Goal: Information Seeking & Learning: Learn about a topic

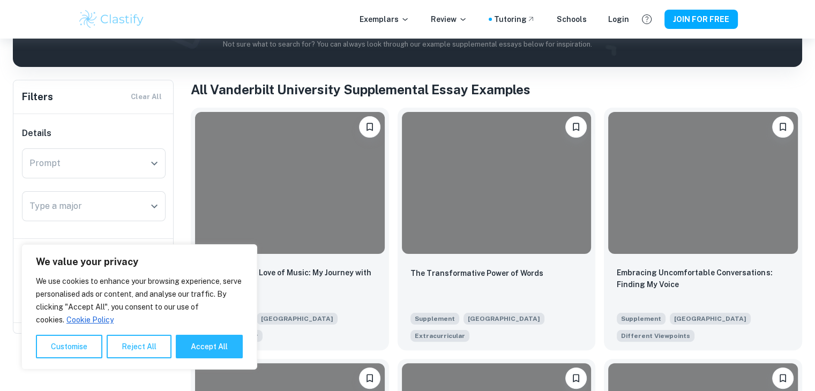
scroll to position [174, 0]
click at [815, 56] on html "We value your privacy We use cookies to enhance your browsing experience, serve…" at bounding box center [407, 21] width 815 height 391
click at [195, 352] on button "Accept All" at bounding box center [209, 347] width 67 height 24
checkbox input "true"
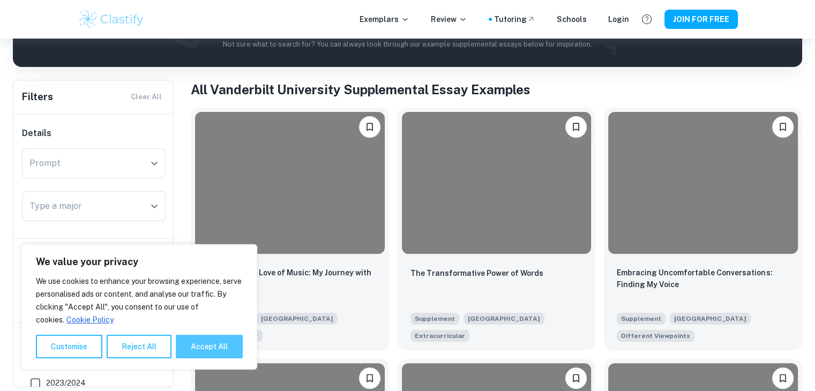
checkbox input "true"
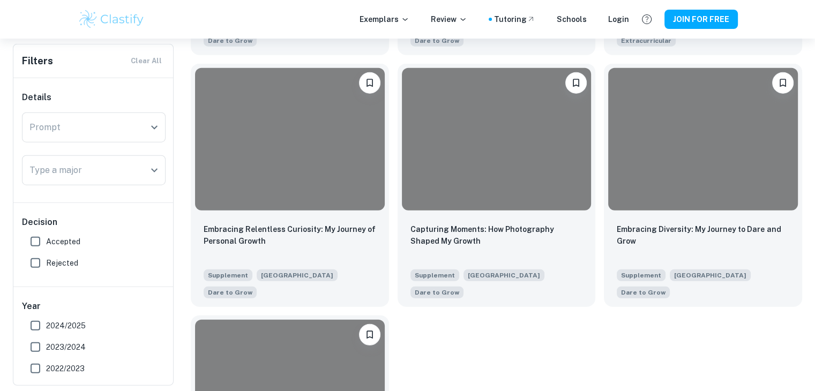
scroll to position [2730, 0]
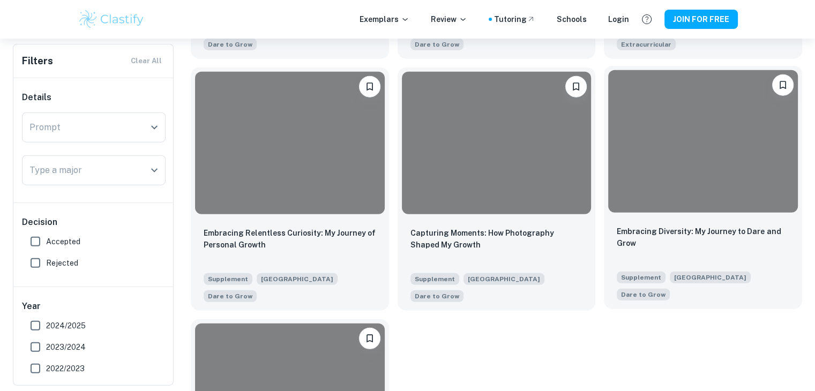
drag, startPoint x: 722, startPoint y: 205, endPoint x: 646, endPoint y: 145, distance: 97.0
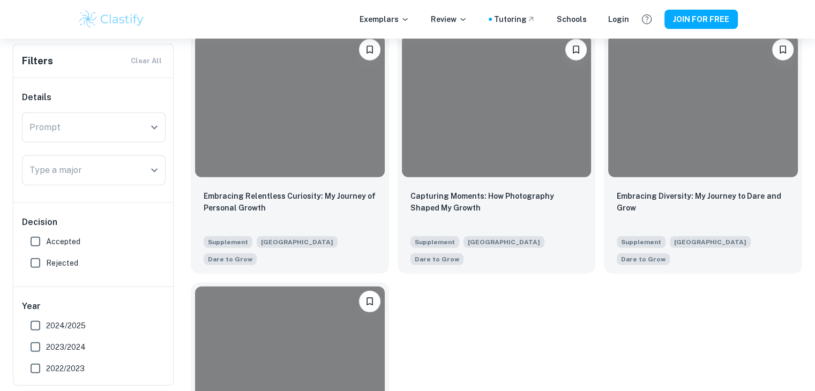
scroll to position [2798, 0]
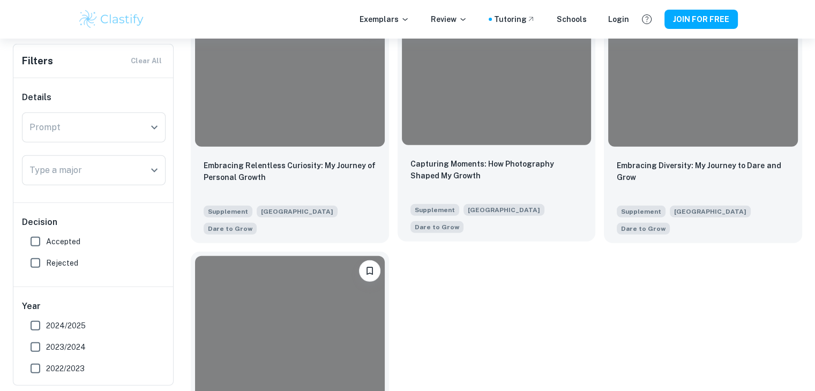
click at [489, 145] on div at bounding box center [497, 74] width 190 height 142
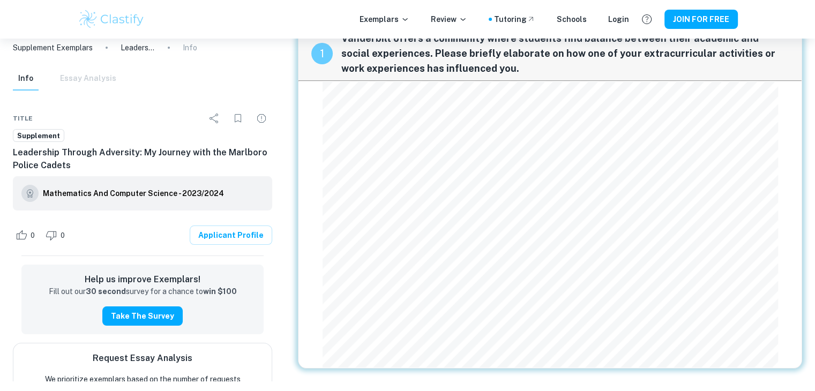
scroll to position [34, 0]
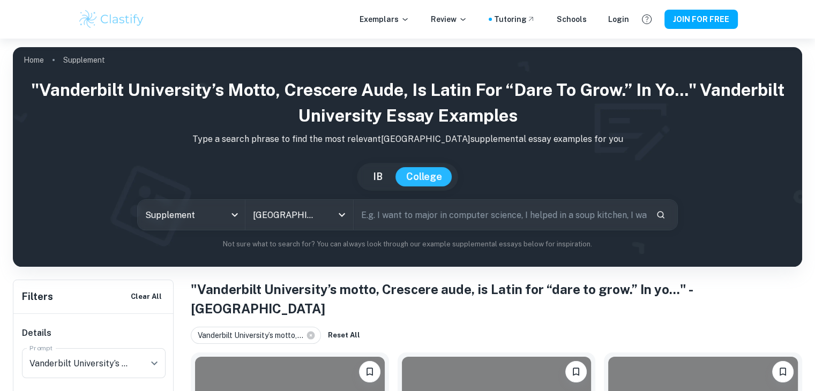
click at [716, 162] on html "We value your privacy We use cookies to enhance your browsing experience, serve…" at bounding box center [407, 195] width 815 height 391
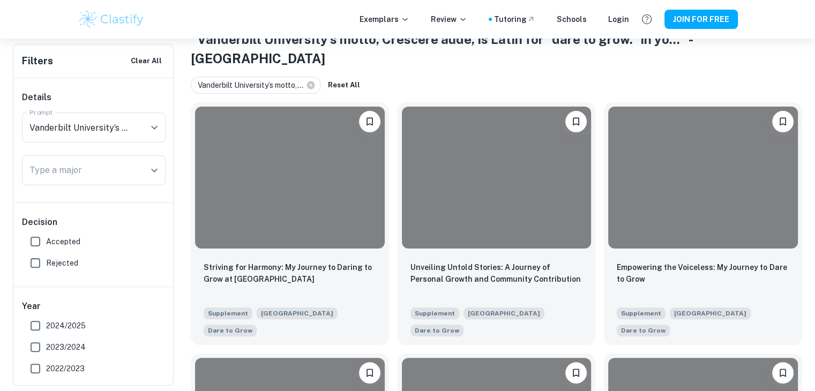
scroll to position [253, 0]
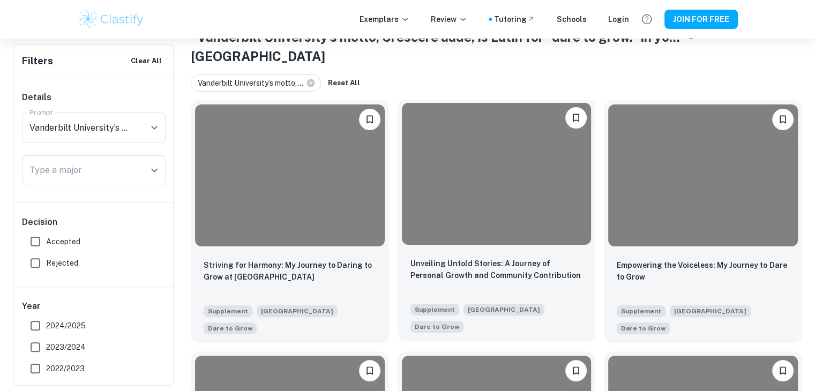
click at [529, 221] on div at bounding box center [497, 174] width 190 height 142
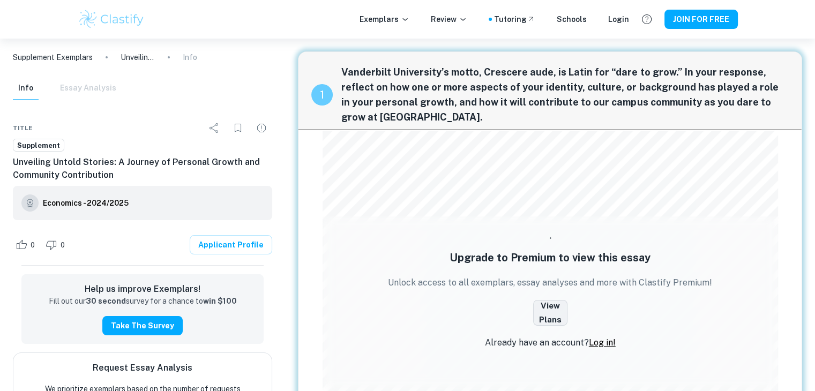
click at [555, 303] on button "View Plans" at bounding box center [550, 313] width 34 height 26
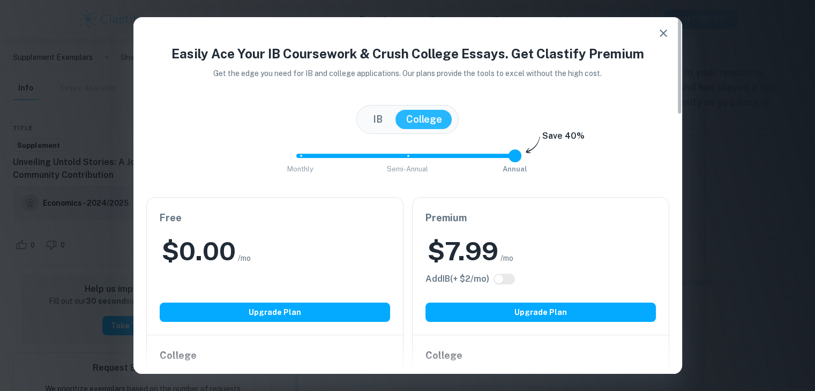
click at [665, 28] on icon "button" at bounding box center [663, 33] width 13 height 13
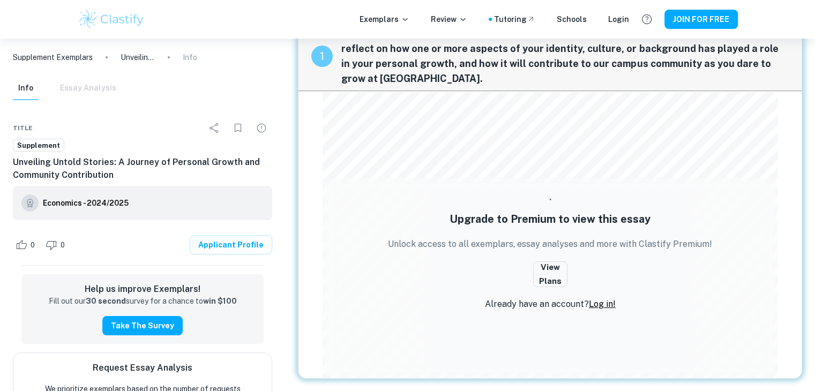
scroll to position [12, 0]
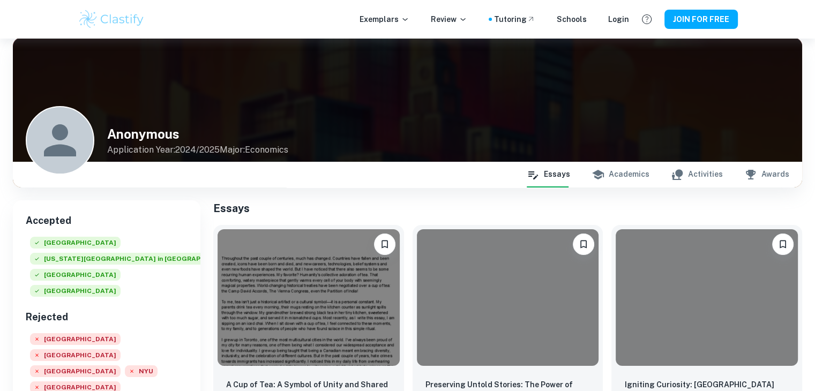
scroll to position [11, 0]
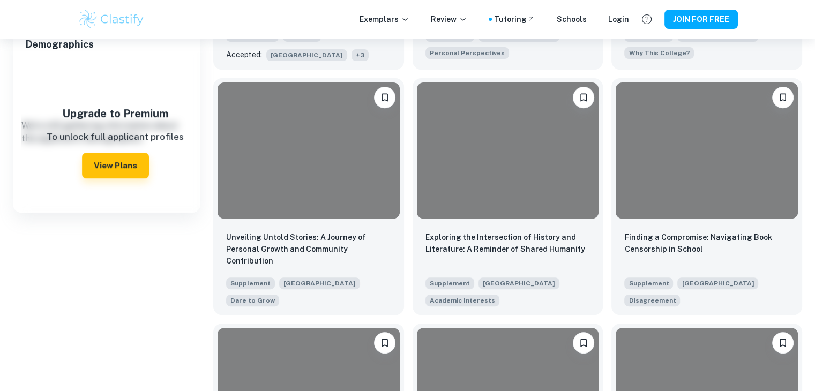
scroll to position [418, 0]
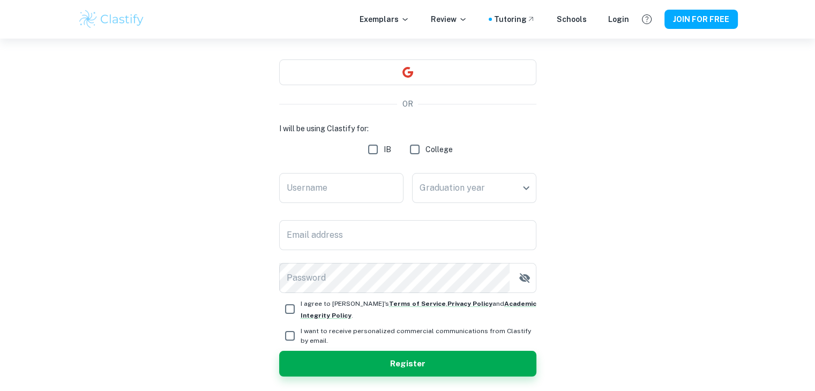
scroll to position [91, 0]
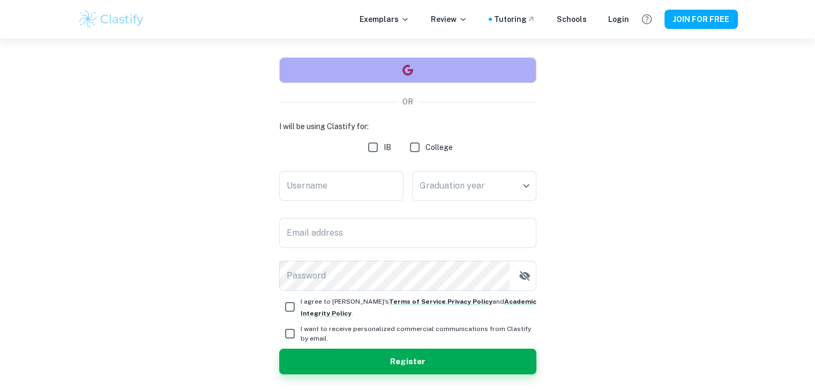
click at [420, 73] on button "button" at bounding box center [407, 70] width 257 height 26
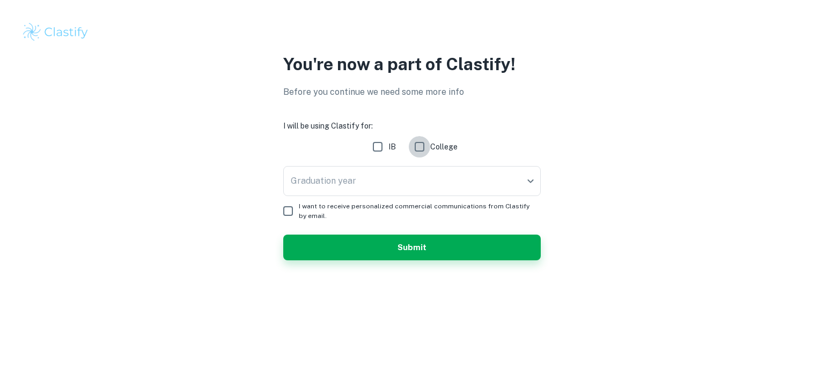
click at [422, 147] on input "College" at bounding box center [419, 146] width 21 height 21
checkbox input "true"
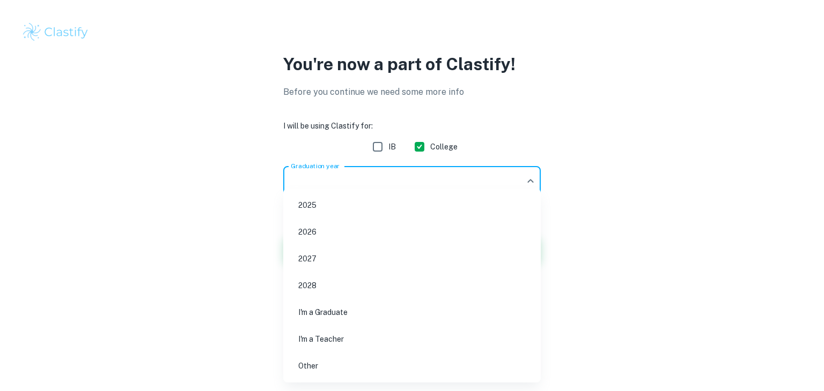
click at [432, 177] on body "We value your privacy We use cookies to enhance your browsing experience, serve…" at bounding box center [412, 195] width 824 height 391
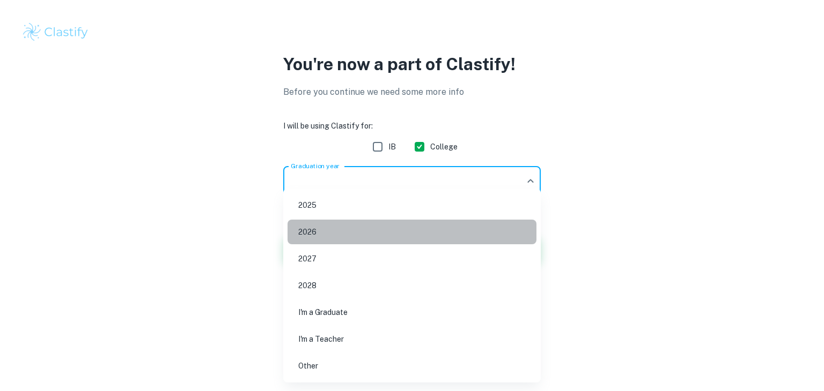
click at [342, 232] on li "2026" at bounding box center [411, 232] width 249 height 25
type input "2026"
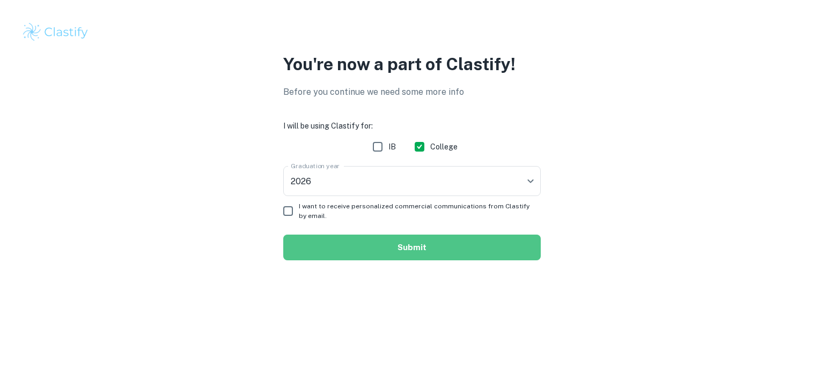
click at [330, 248] on button "Submit" at bounding box center [411, 248] width 257 height 26
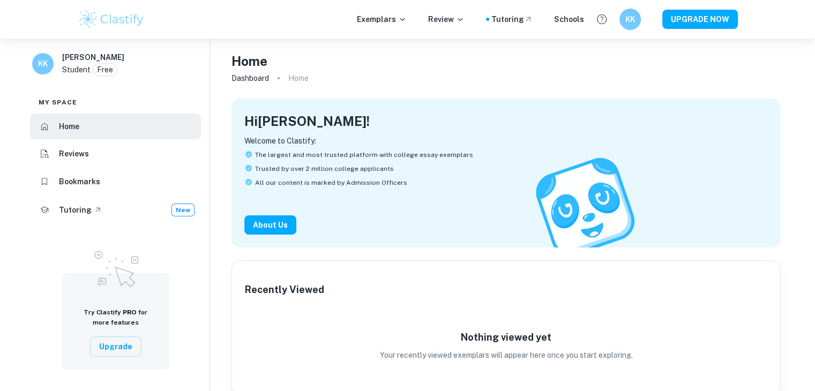
click at [394, 12] on div "Exemplars Review Tutoring Schools KK UPGRADE NOW" at bounding box center [408, 19] width 686 height 21
click at [401, 22] on p "Exemplars" at bounding box center [382, 19] width 50 height 12
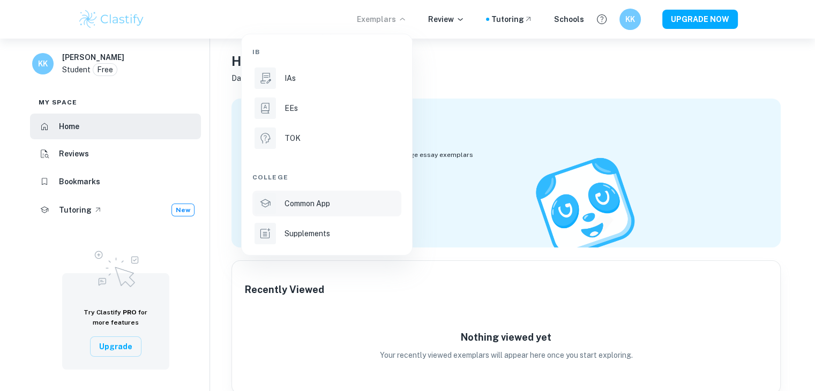
click at [335, 195] on li "Common App" at bounding box center [327, 204] width 149 height 26
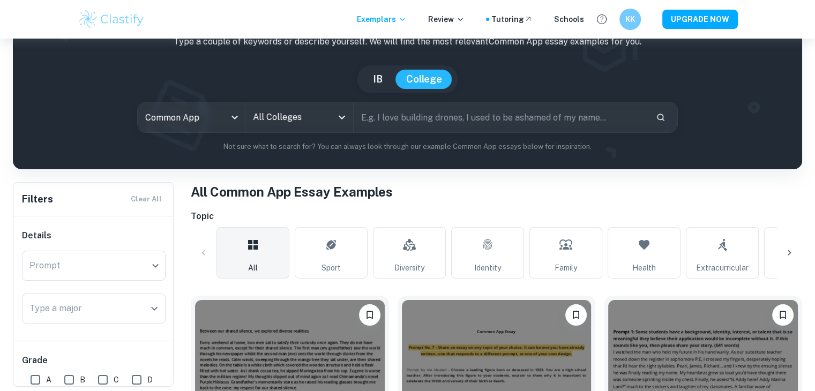
scroll to position [86, 0]
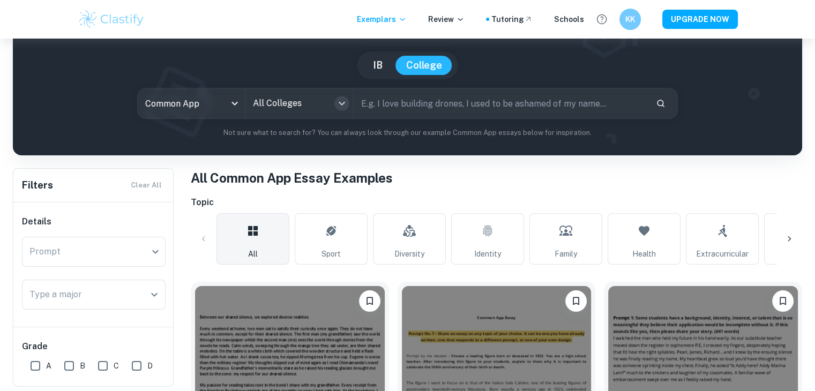
click at [340, 106] on icon "Open" at bounding box center [342, 103] width 13 height 13
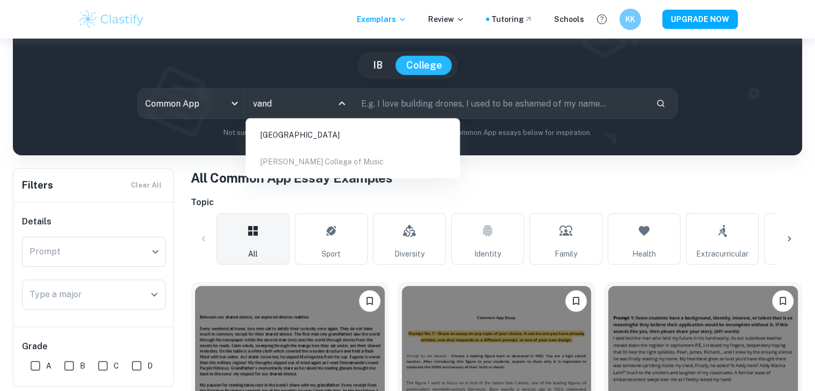
click at [330, 136] on li "Vanderbilt University" at bounding box center [353, 135] width 206 height 25
type input "vand"
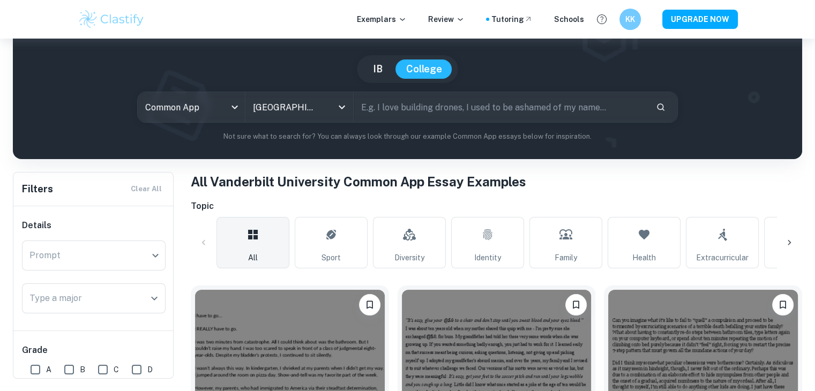
scroll to position [74, 0]
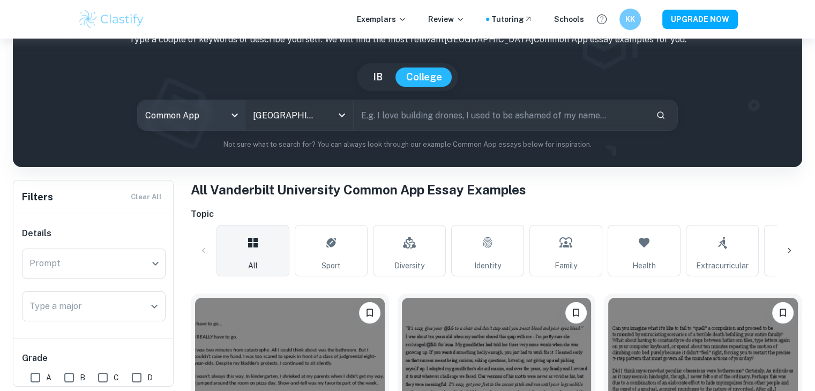
click at [197, 115] on body "We value your privacy We use cookies to enhance your browsing experience, serve…" at bounding box center [407, 160] width 815 height 391
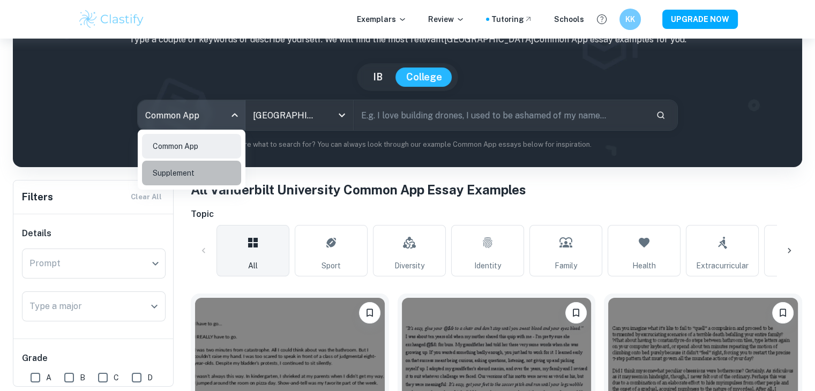
click at [190, 182] on li "Supplement" at bounding box center [191, 173] width 99 height 25
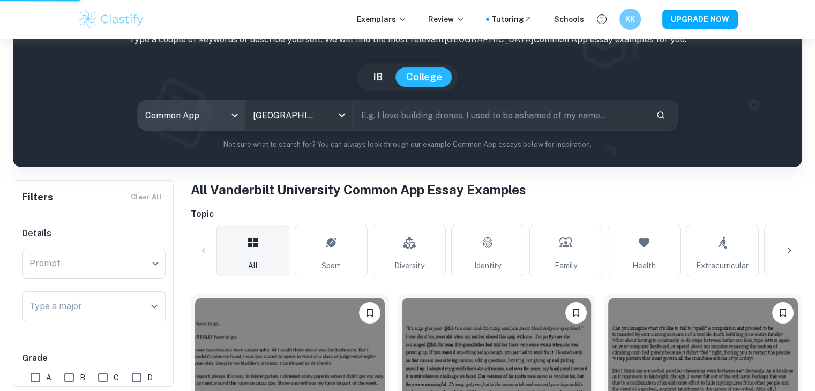
type input "supplement"
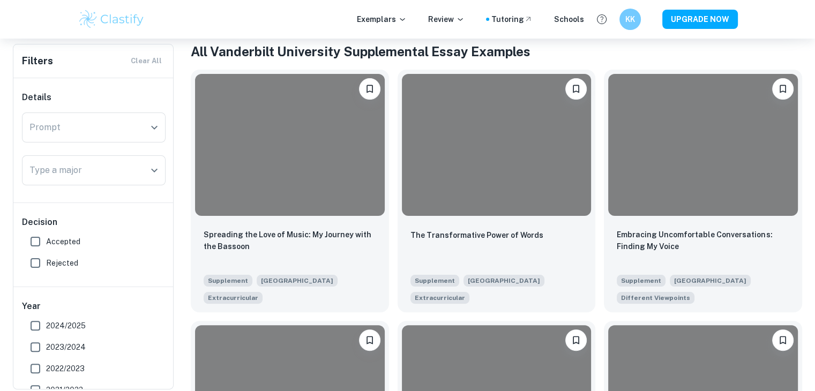
scroll to position [217, 0]
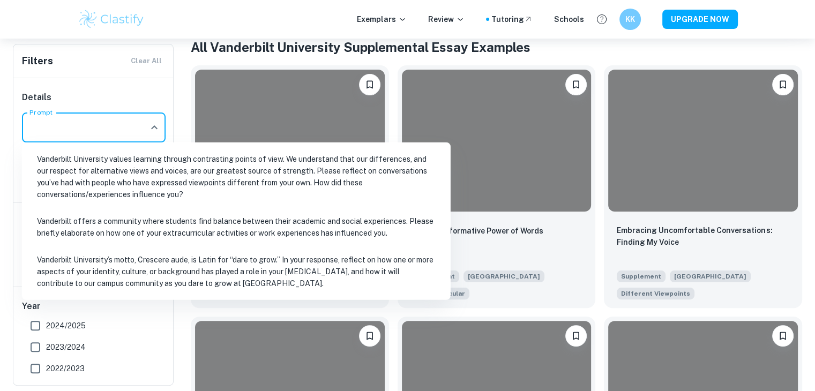
click at [62, 135] on input "Prompt" at bounding box center [86, 127] width 118 height 20
click at [94, 256] on li "Vanderbilt University’s motto, Crescere aude, is Latin for “dare to grow.” In y…" at bounding box center [236, 272] width 420 height 48
type input "Vanderbilt University’s motto, Crescere aude, is Latin for “dare to grow.” In y…"
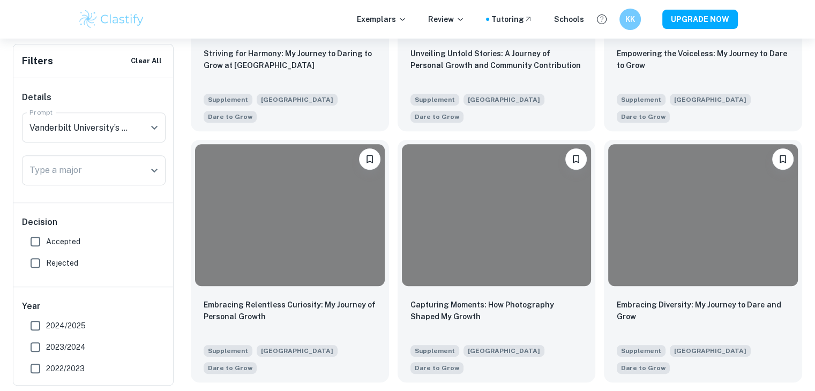
scroll to position [481, 0]
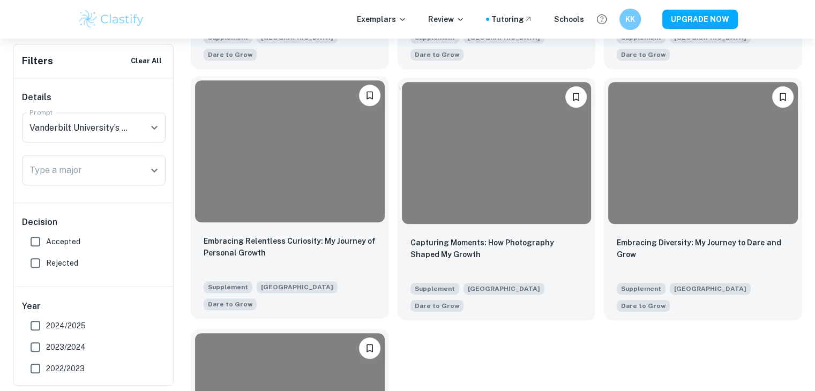
click at [277, 209] on div at bounding box center [290, 151] width 190 height 142
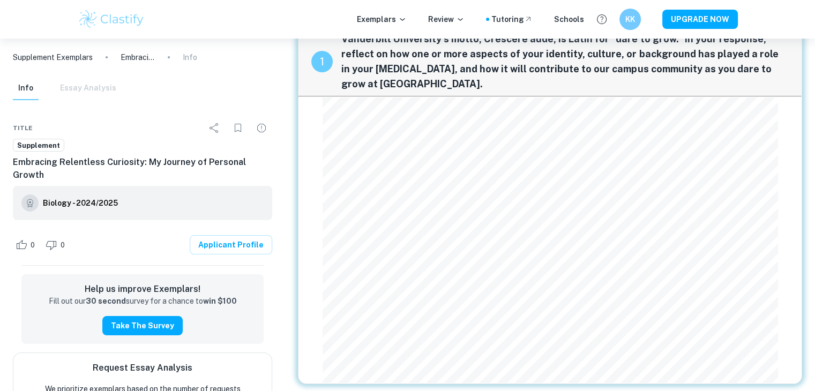
scroll to position [39, 0]
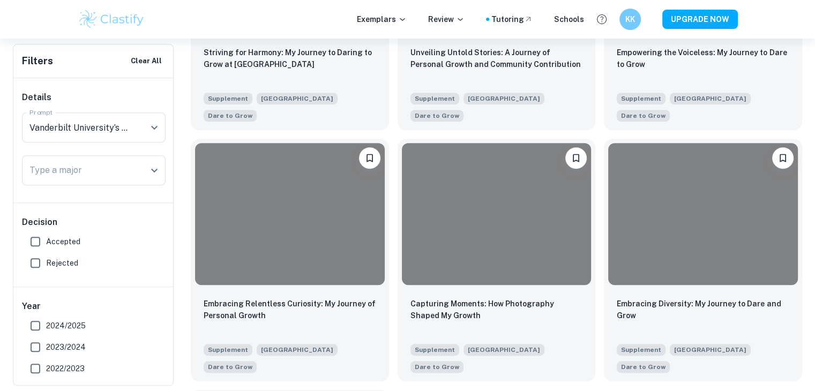
scroll to position [358, 0]
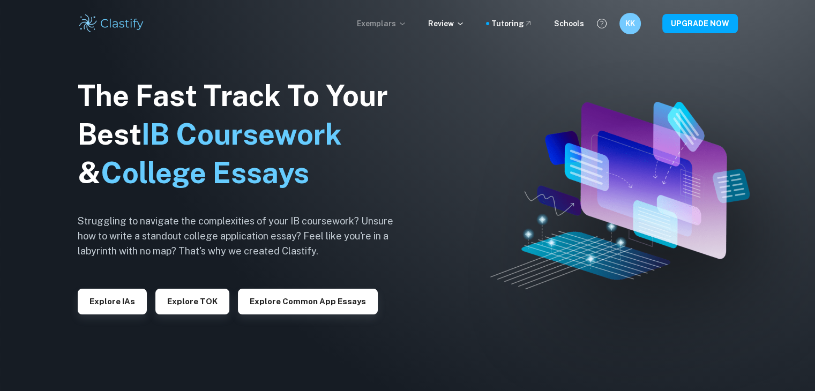
click at [400, 23] on p "Exemplars" at bounding box center [382, 24] width 50 height 12
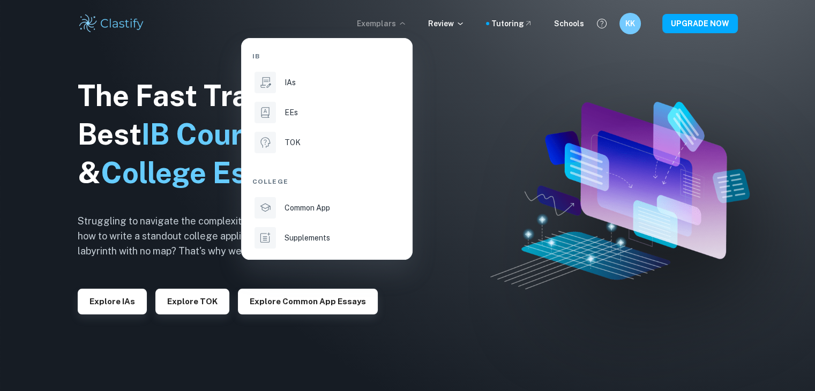
drag, startPoint x: 307, startPoint y: 210, endPoint x: 249, endPoint y: 313, distance: 118.6
click at [307, 210] on p "Common App" at bounding box center [308, 208] width 46 height 12
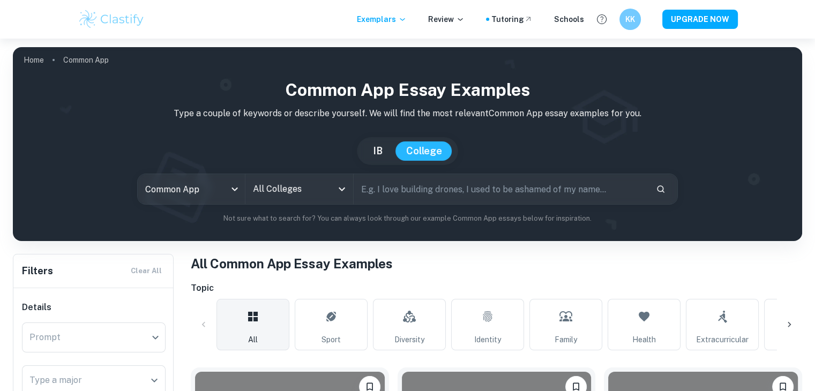
click at [280, 194] on input "All Colleges" at bounding box center [290, 189] width 81 height 20
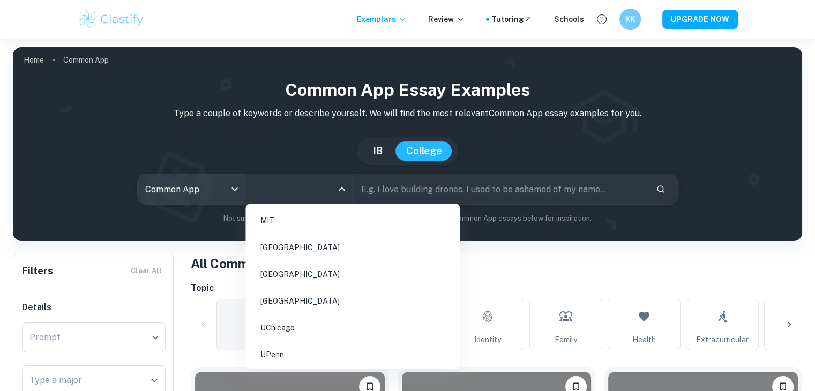
click at [221, 194] on body "We value your privacy We use cookies to enhance your browsing experience, serve…" at bounding box center [407, 234] width 815 height 391
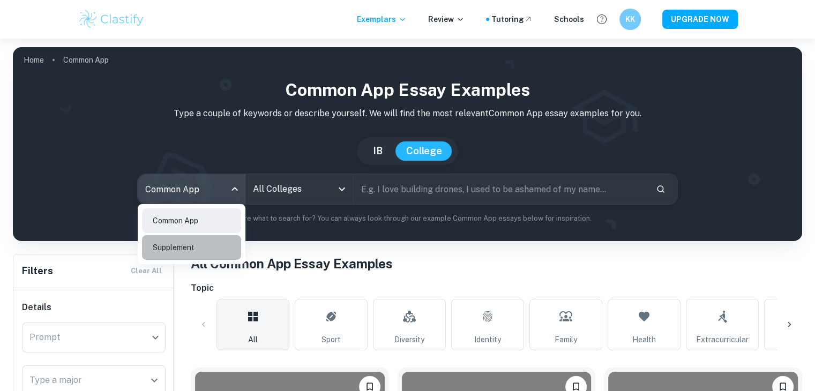
click at [195, 249] on li "Supplement" at bounding box center [191, 247] width 99 height 25
type input "supplement"
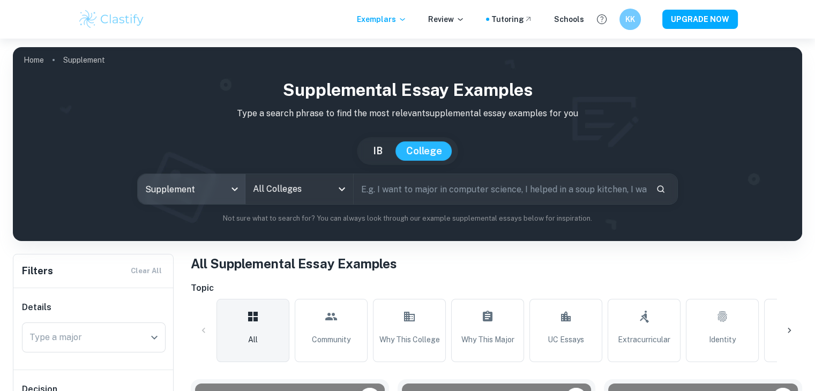
click at [416, 191] on input "text" at bounding box center [501, 189] width 294 height 30
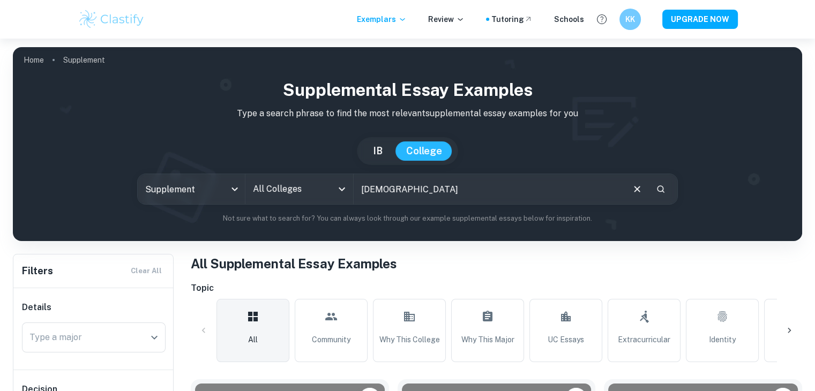
type input "nonbinary"
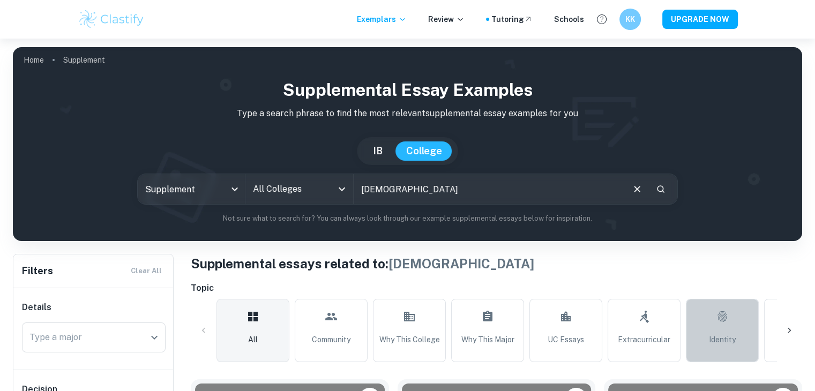
click at [732, 334] on span "Identity" at bounding box center [722, 340] width 27 height 12
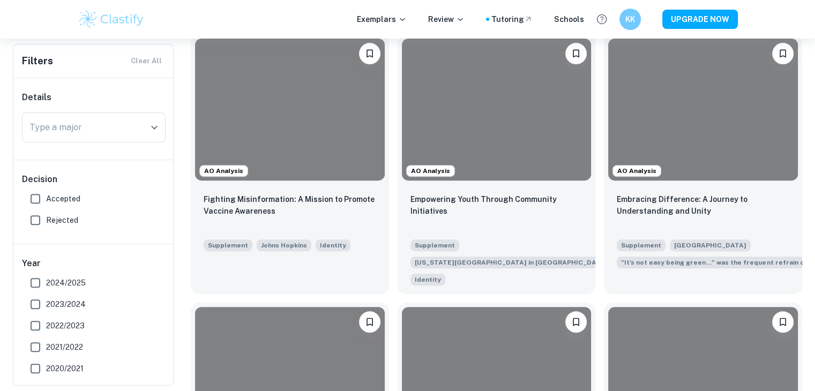
scroll to position [521, 0]
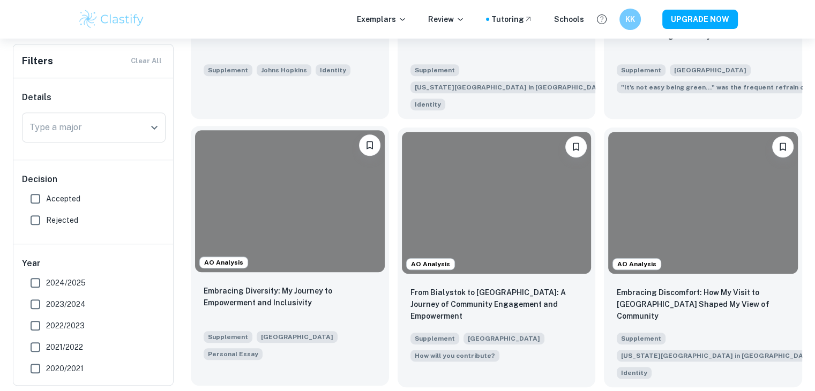
click at [366, 218] on div at bounding box center [290, 201] width 190 height 142
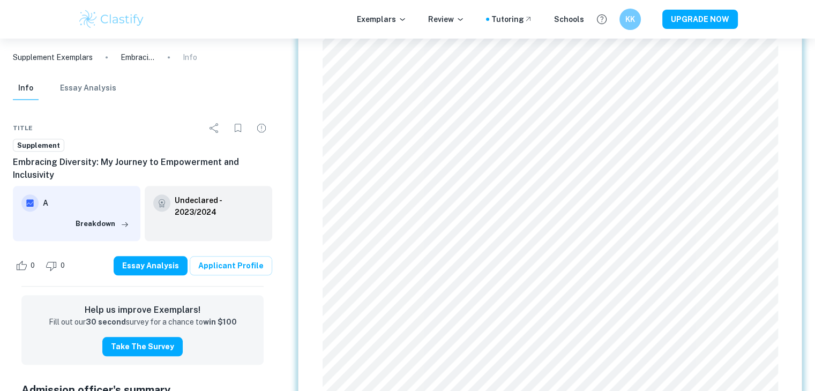
scroll to position [1242, 0]
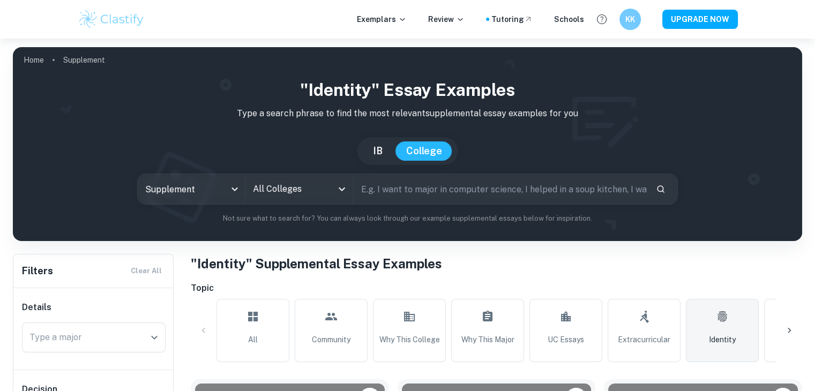
click at [462, 191] on input "text" at bounding box center [501, 189] width 294 height 30
type input "nonbinary"
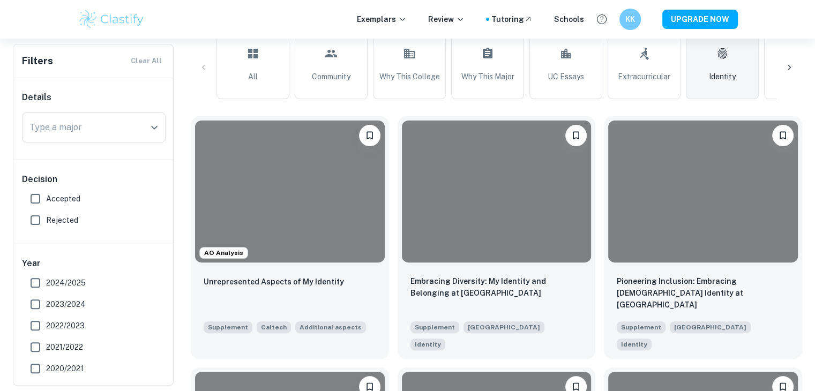
scroll to position [253, 0]
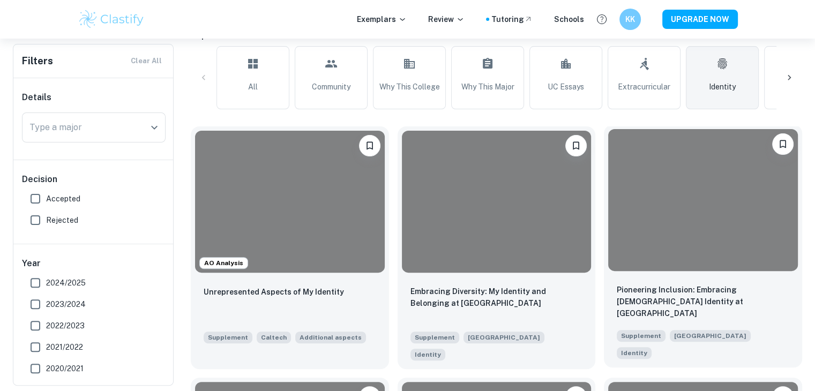
click at [714, 241] on div at bounding box center [704, 200] width 190 height 142
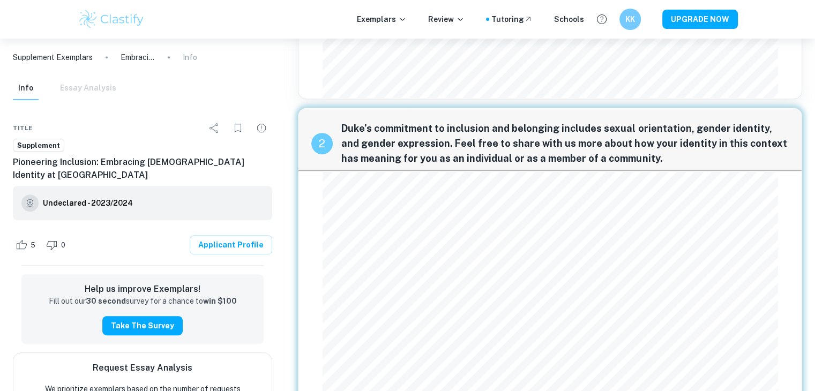
scroll to position [495, 0]
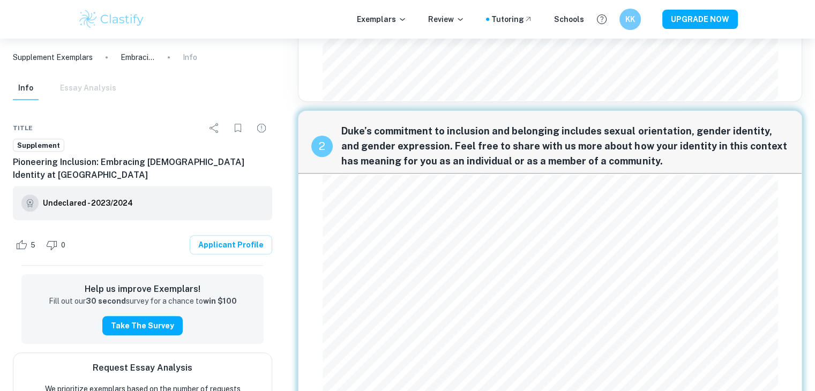
click at [124, 24] on img at bounding box center [112, 19] width 68 height 21
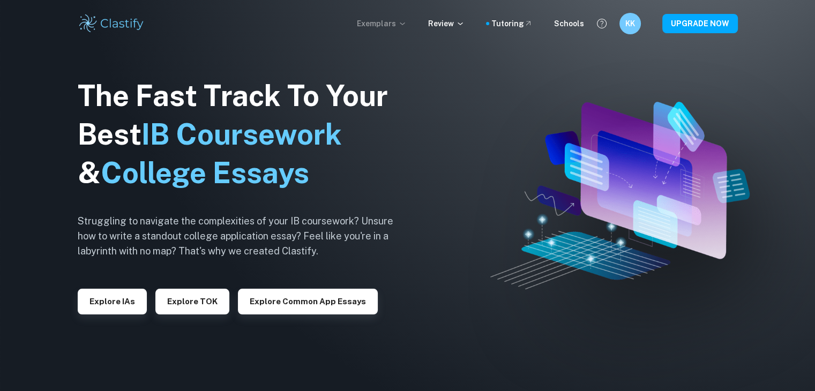
click at [403, 28] on p "Exemplars" at bounding box center [382, 24] width 50 height 12
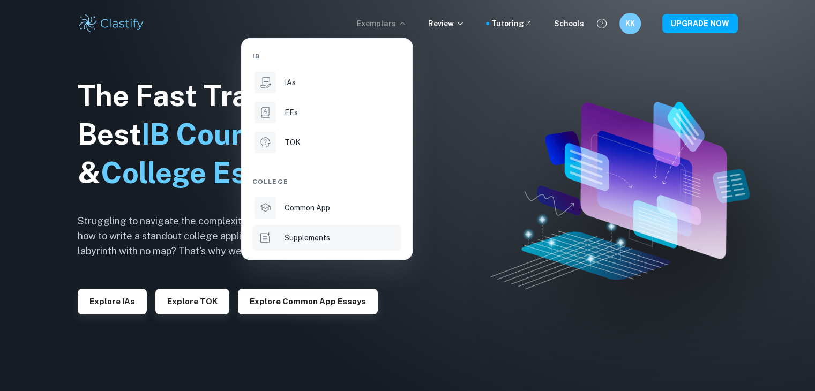
click at [317, 236] on p "Supplements" at bounding box center [308, 238] width 46 height 12
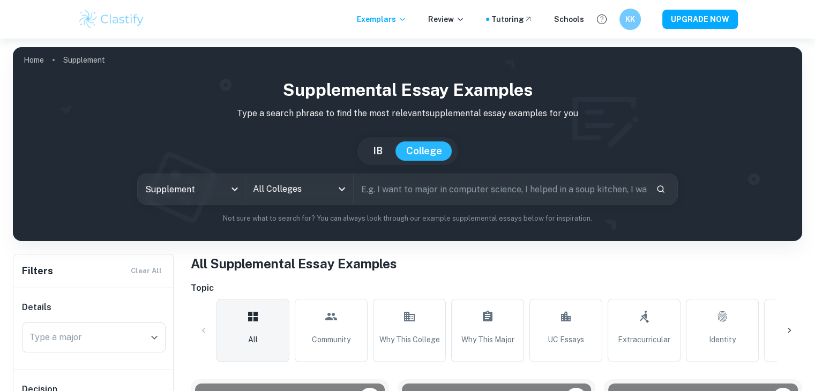
click at [328, 195] on input "All Colleges" at bounding box center [290, 189] width 81 height 20
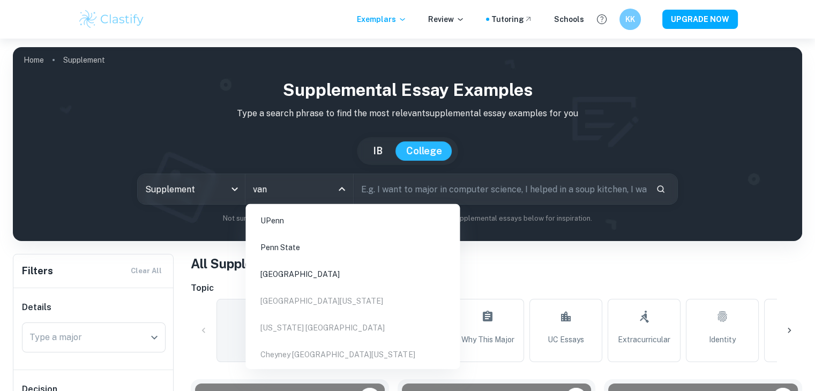
click at [330, 276] on li "Vanderbilt University" at bounding box center [353, 274] width 206 height 25
type input "van"
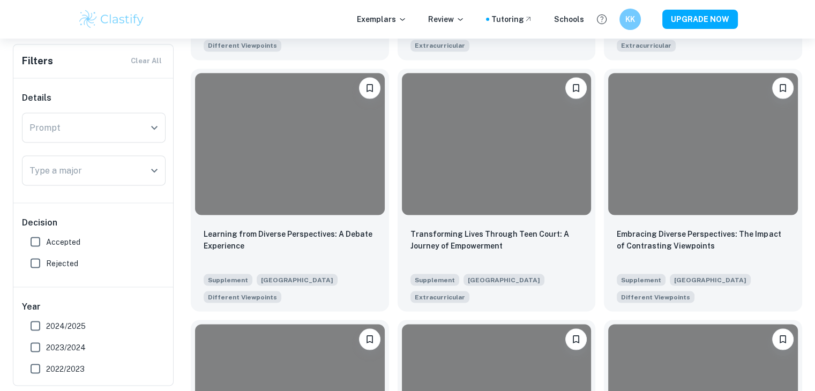
scroll to position [1944, 0]
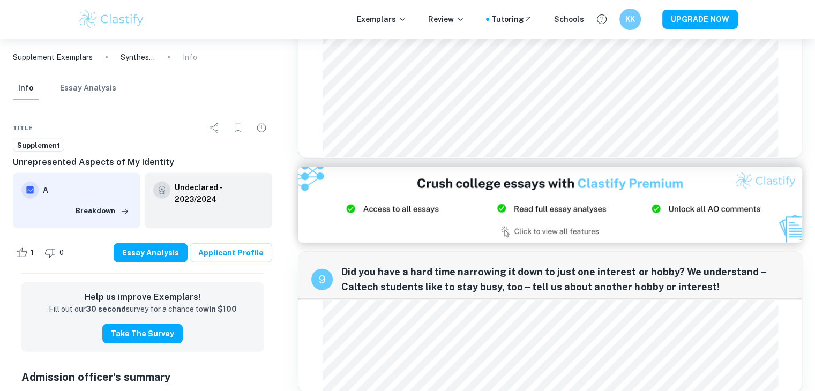
scroll to position [2747, 0]
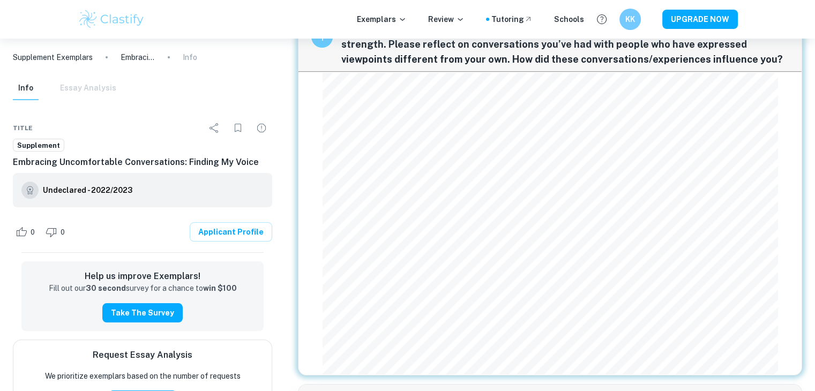
scroll to position [56, 0]
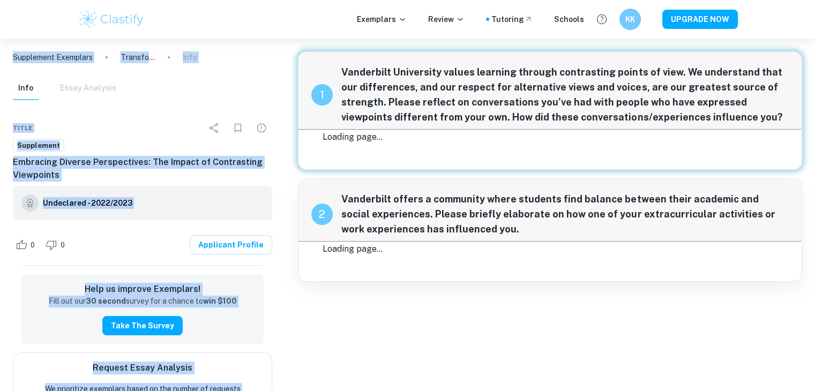
drag, startPoint x: 781, startPoint y: 20, endPoint x: 788, endPoint y: 42, distance: 23.2
click at [788, 42] on div "Exemplars Review Tutoring Schools KK UPGRADE NOW Supplement Exemplars Transform…" at bounding box center [407, 215] width 815 height 353
